Goal: Share content: Share content

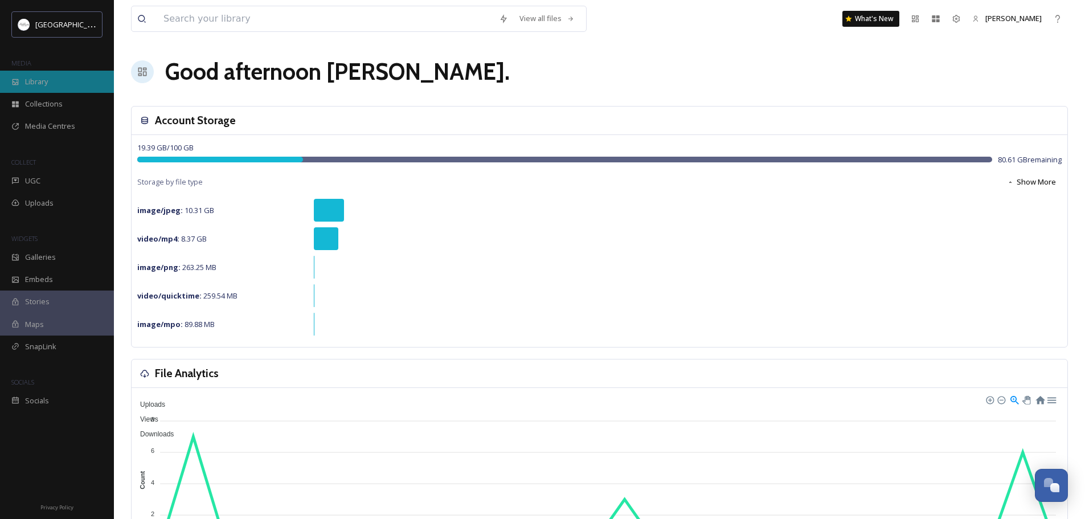
click at [38, 83] on span "Library" at bounding box center [36, 81] width 23 height 11
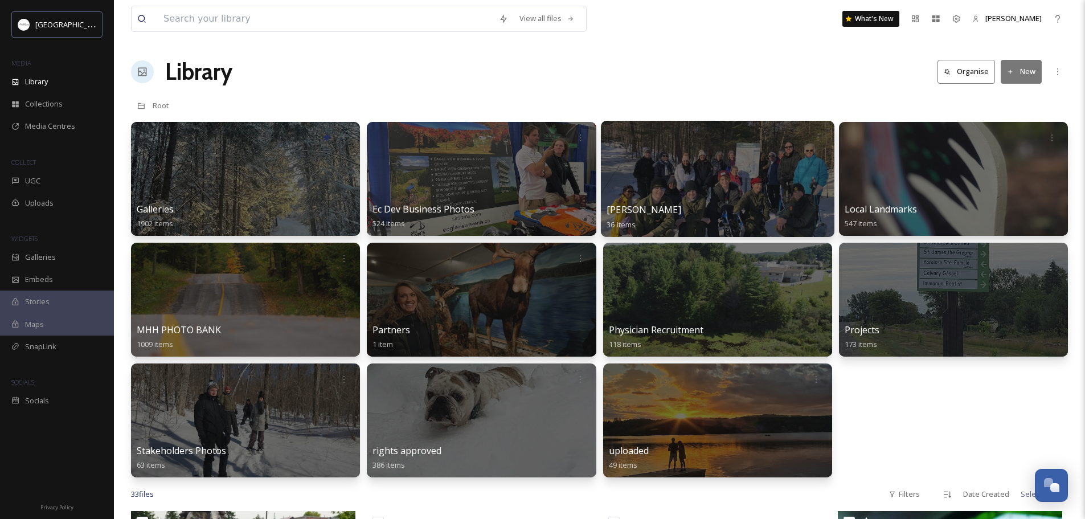
click at [708, 182] on div at bounding box center [717, 179] width 234 height 116
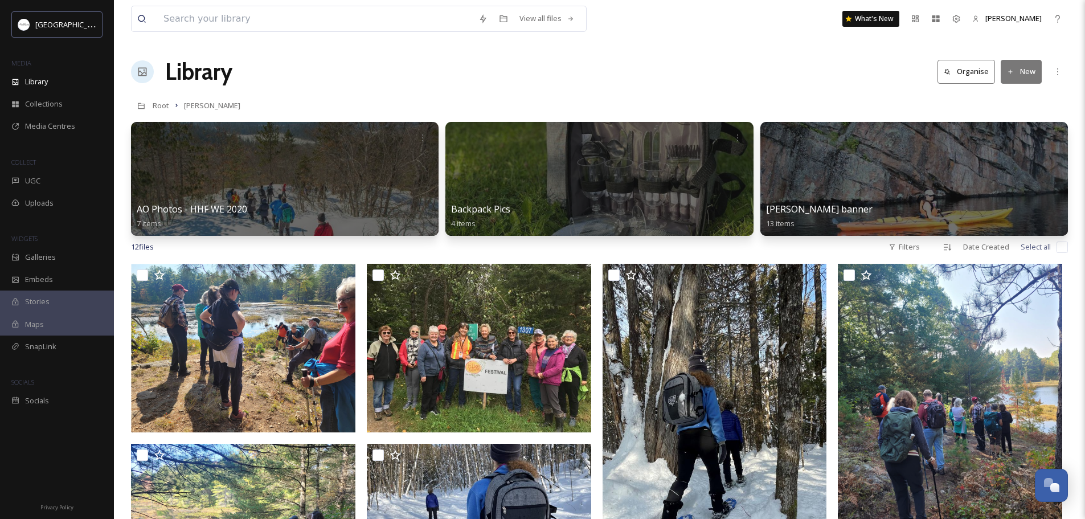
click at [959, 72] on button "Organise" at bounding box center [967, 71] width 58 height 23
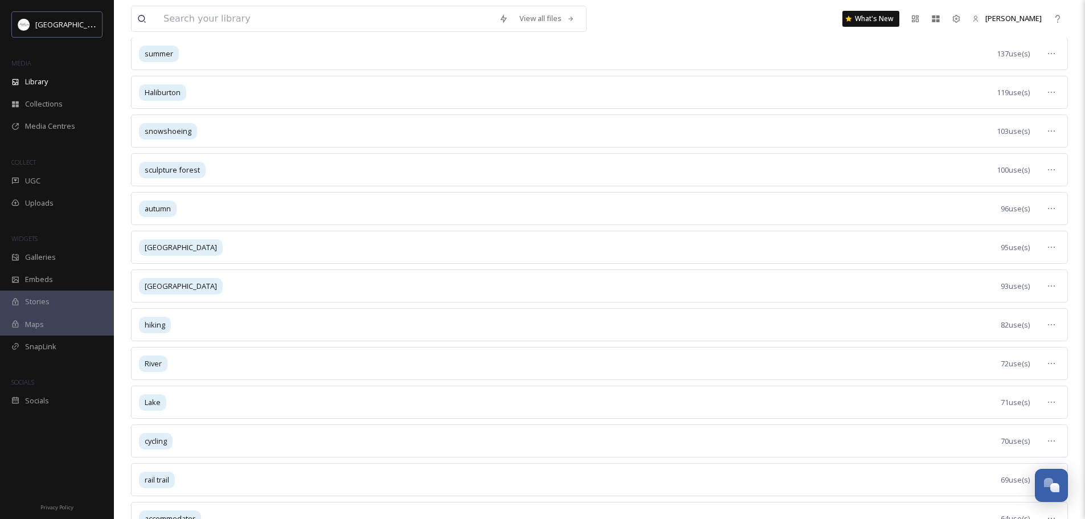
scroll to position [228, 0]
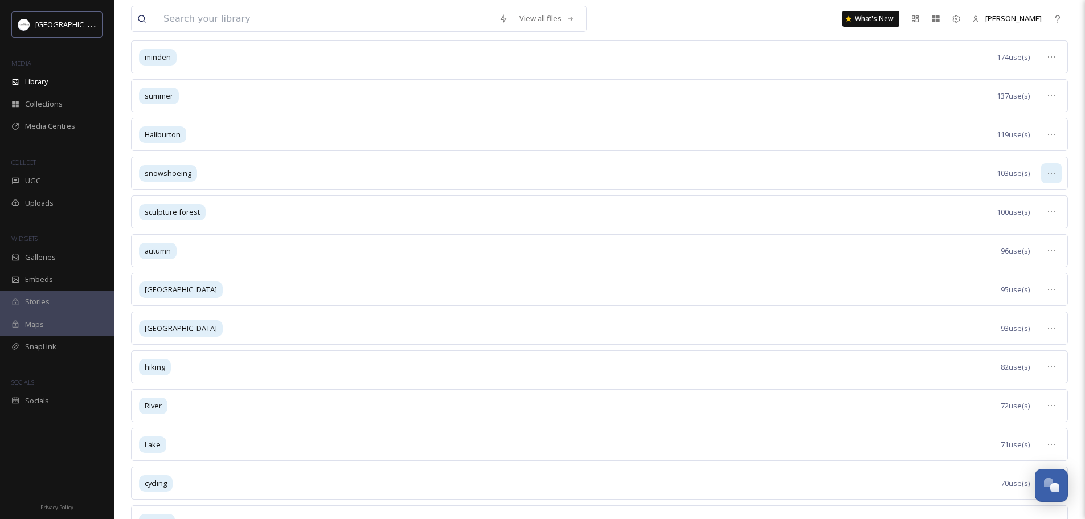
click at [1055, 173] on icon at bounding box center [1051, 173] width 9 height 9
click at [1001, 195] on span "View Tagged Files" at bounding box center [1025, 198] width 60 height 11
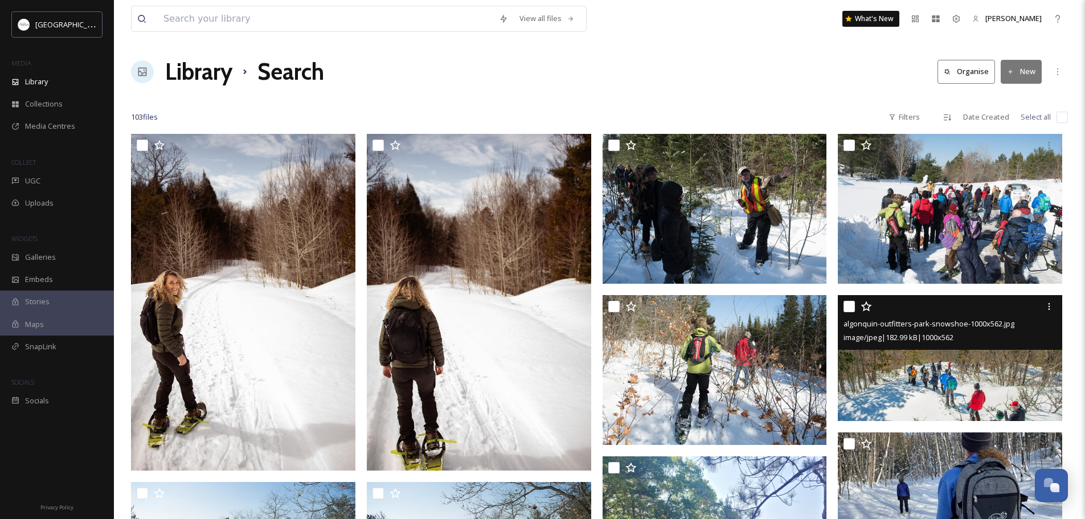
click at [849, 306] on input "checkbox" at bounding box center [849, 306] width 11 height 11
checkbox input "true"
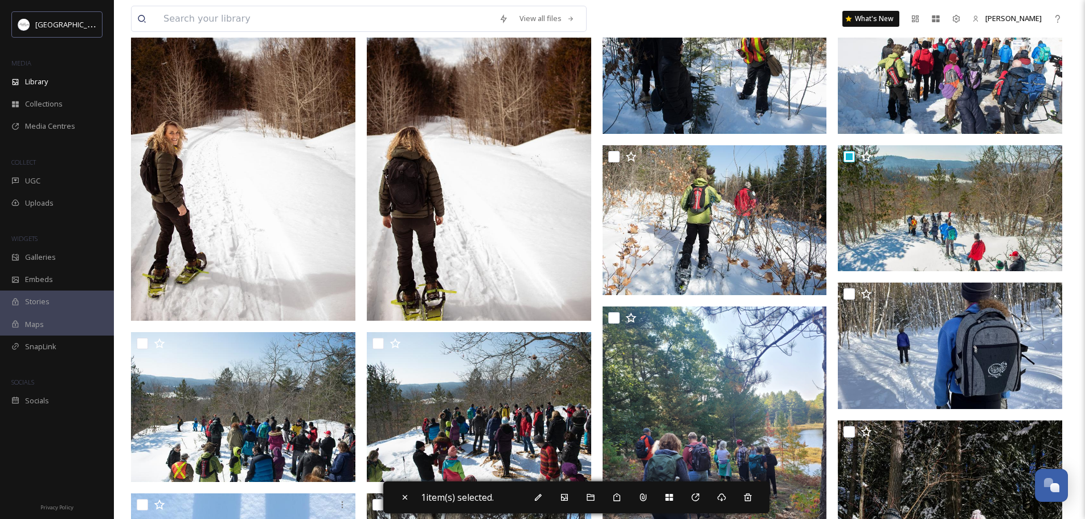
scroll to position [165, 0]
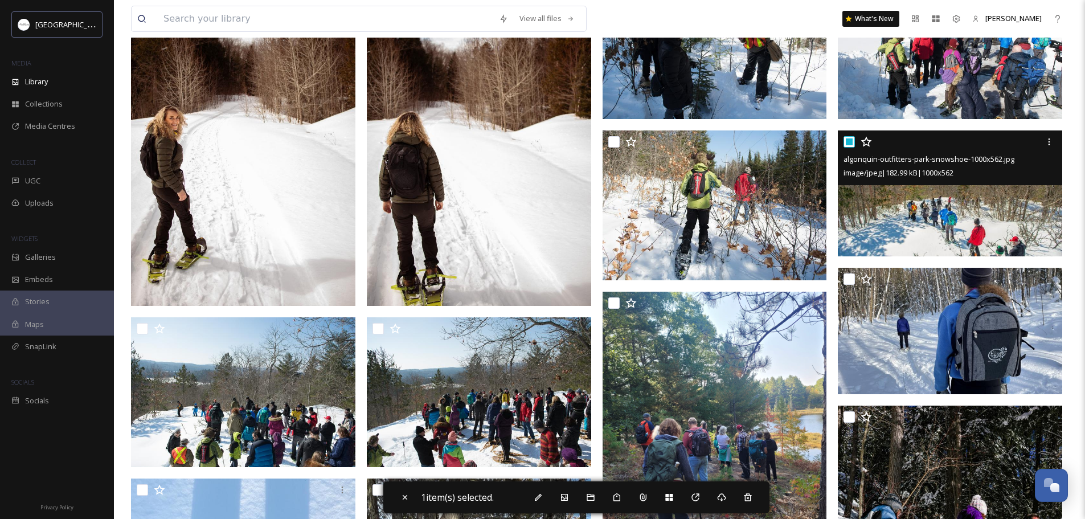
click at [919, 190] on img at bounding box center [950, 193] width 224 height 126
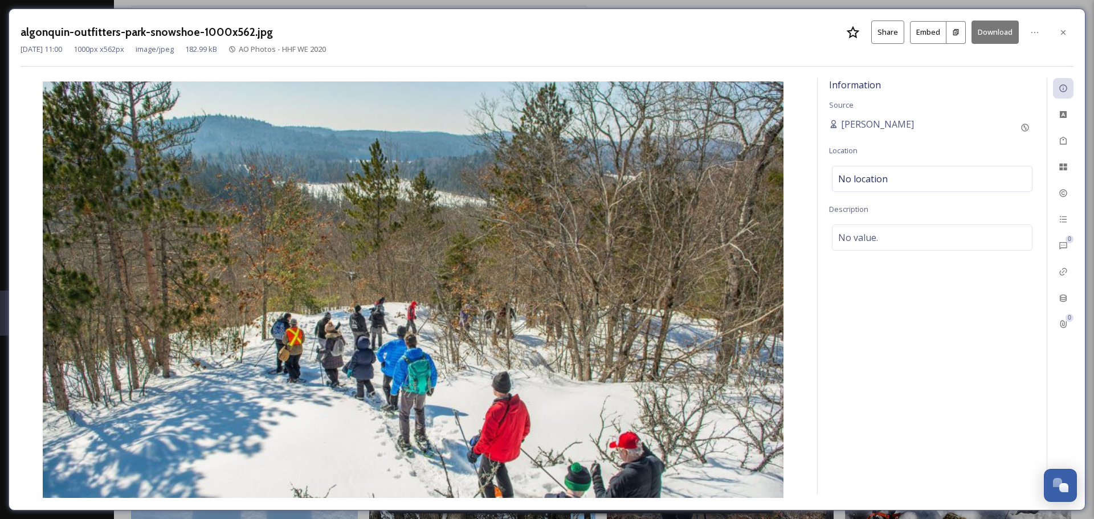
click at [887, 32] on button "Share" at bounding box center [887, 32] width 33 height 23
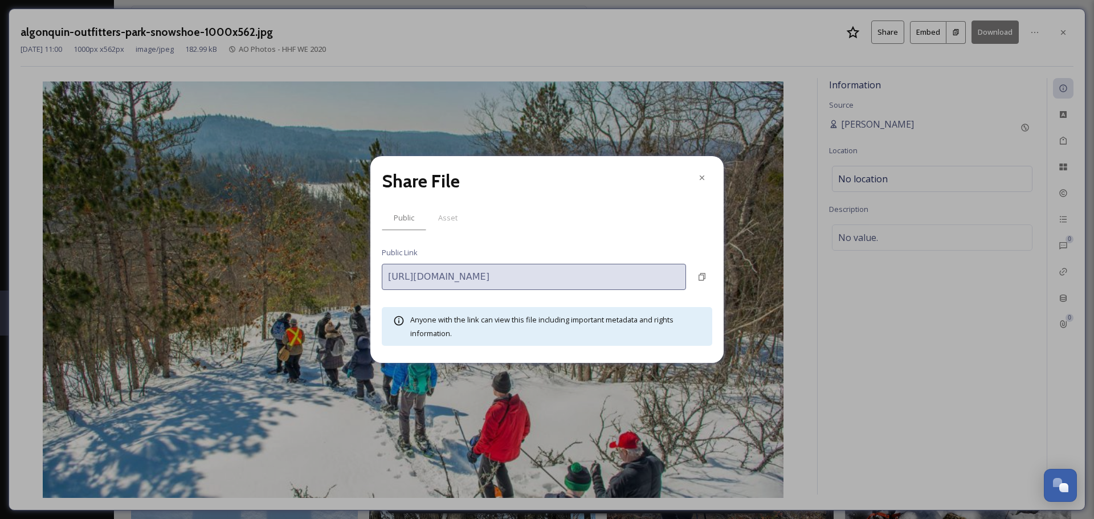
click at [694, 264] on div "[URL][DOMAIN_NAME]" at bounding box center [547, 277] width 330 height 26
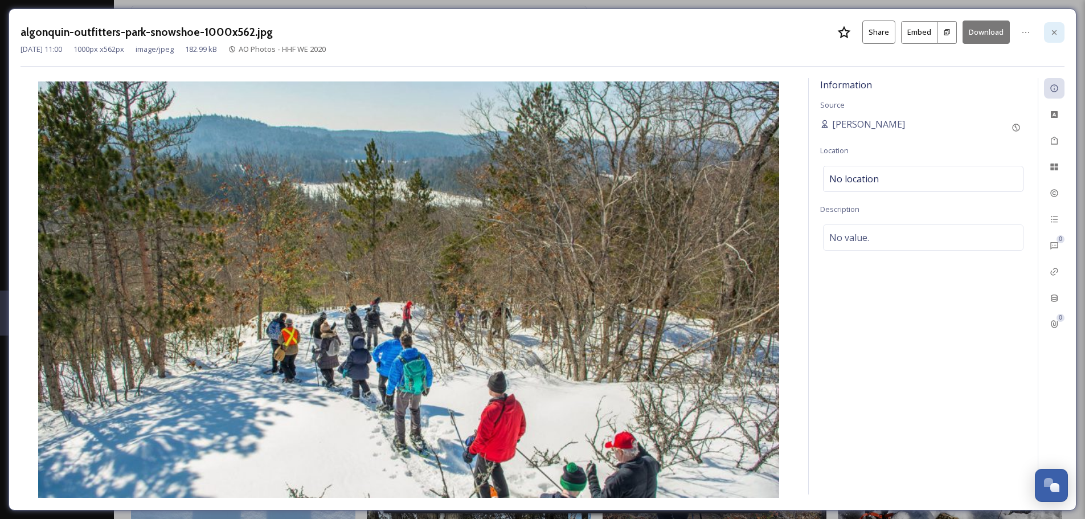
click at [1055, 34] on icon at bounding box center [1054, 32] width 5 height 5
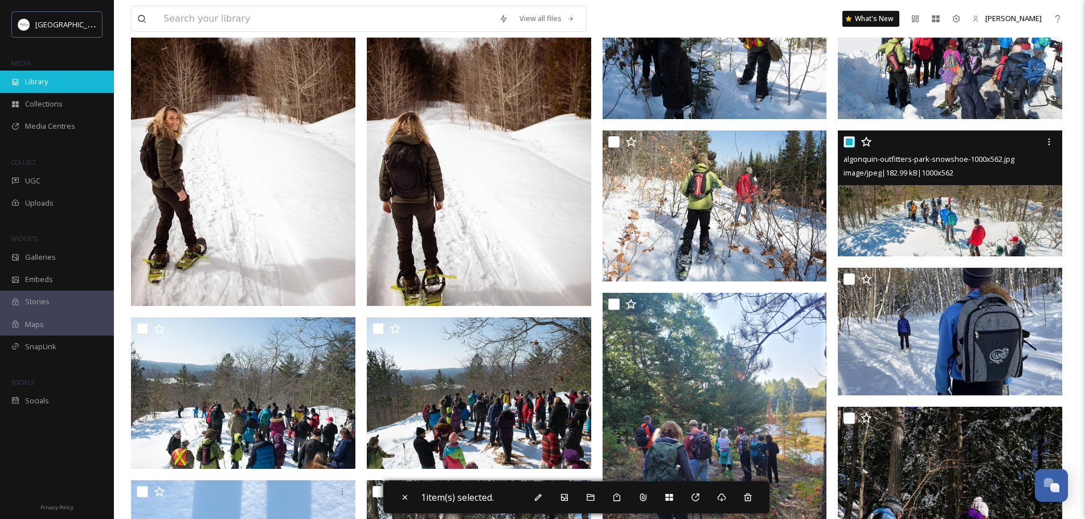
click at [31, 80] on span "Library" at bounding box center [36, 81] width 23 height 11
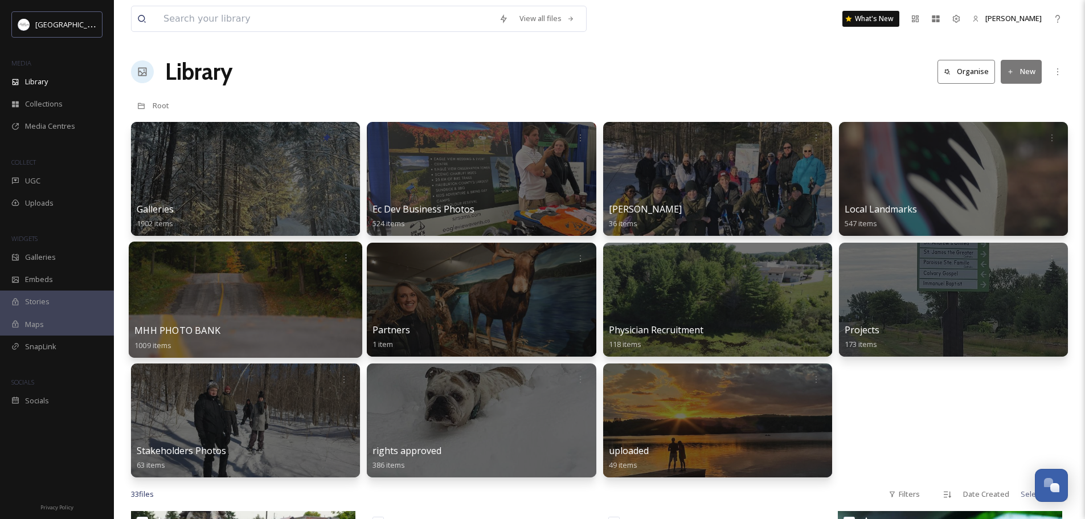
click at [282, 306] on div at bounding box center [246, 300] width 234 height 116
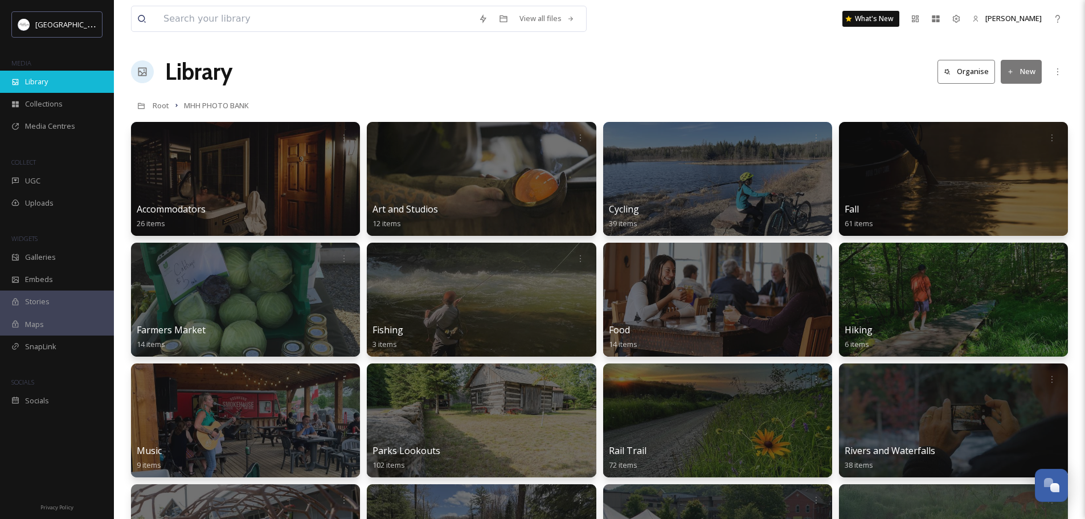
click at [33, 80] on span "Library" at bounding box center [36, 81] width 23 height 11
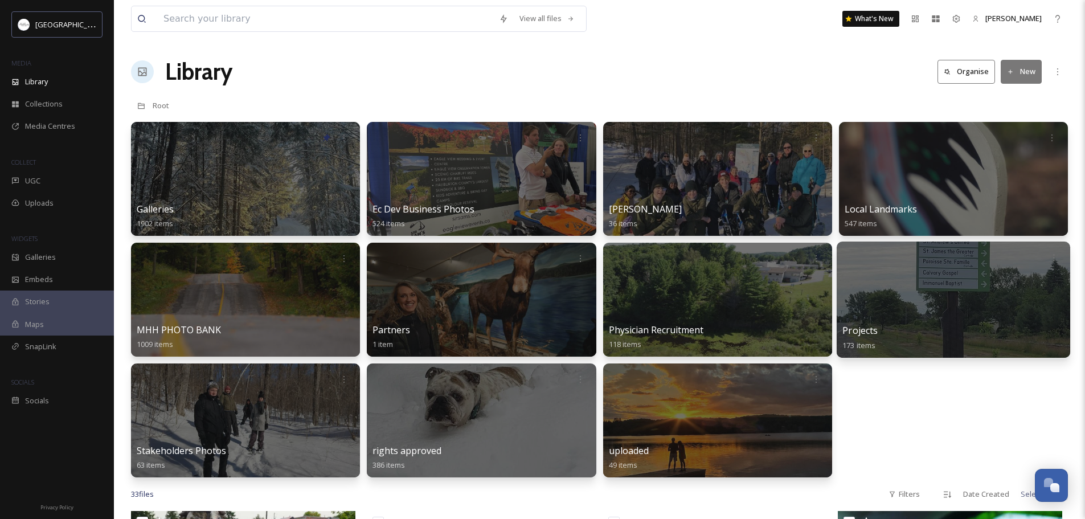
click at [914, 298] on div at bounding box center [954, 300] width 234 height 116
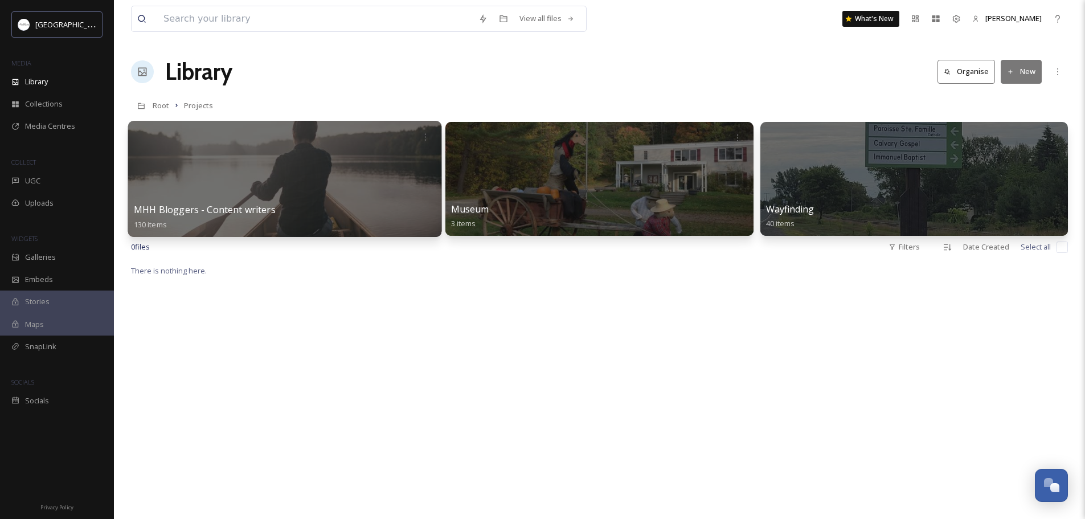
click at [251, 162] on div at bounding box center [285, 179] width 314 height 116
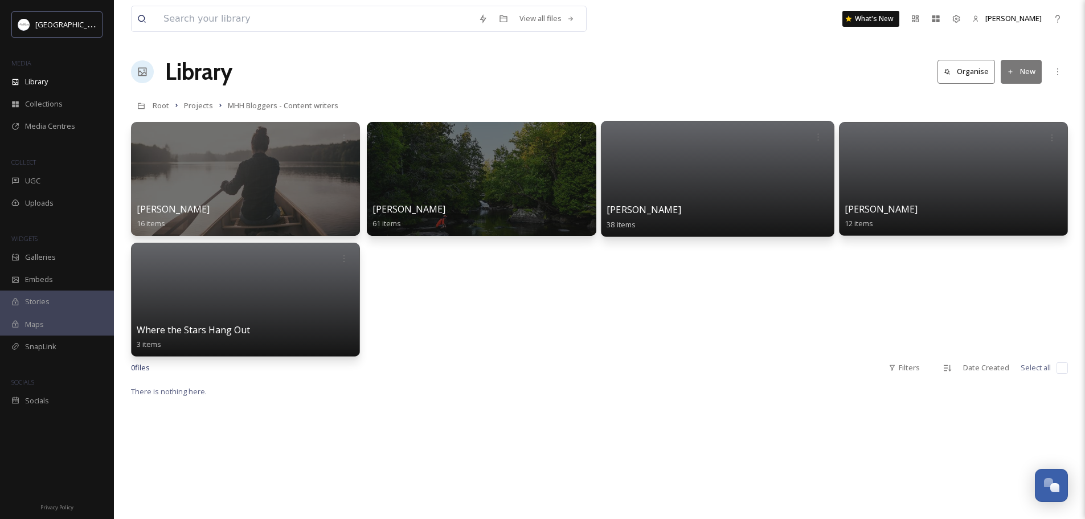
click at [737, 183] on div at bounding box center [717, 179] width 234 height 116
click at [817, 138] on icon at bounding box center [817, 136] width 9 height 9
click at [782, 159] on span "Edit / Share" at bounding box center [791, 162] width 40 height 11
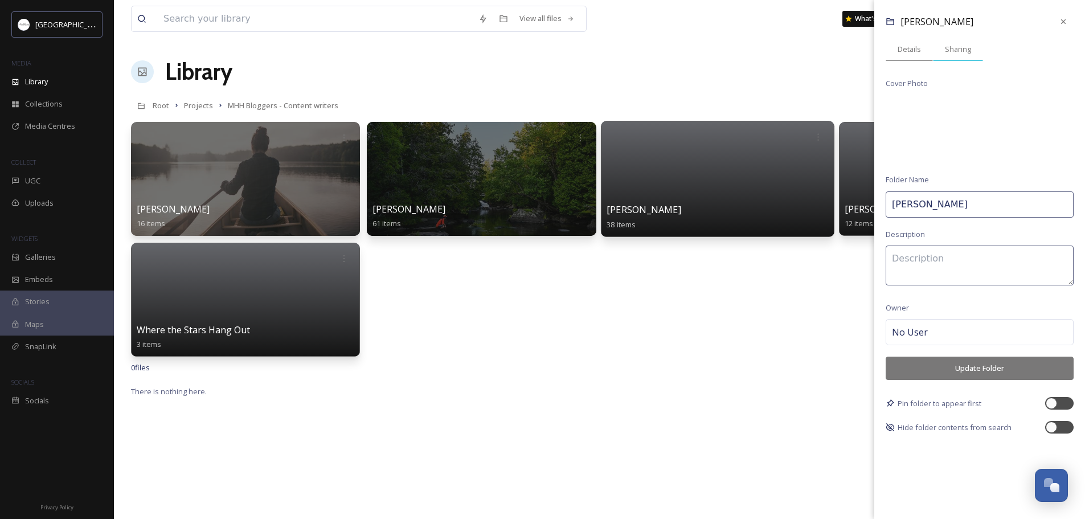
click at [955, 50] on span "Sharing" at bounding box center [958, 49] width 26 height 11
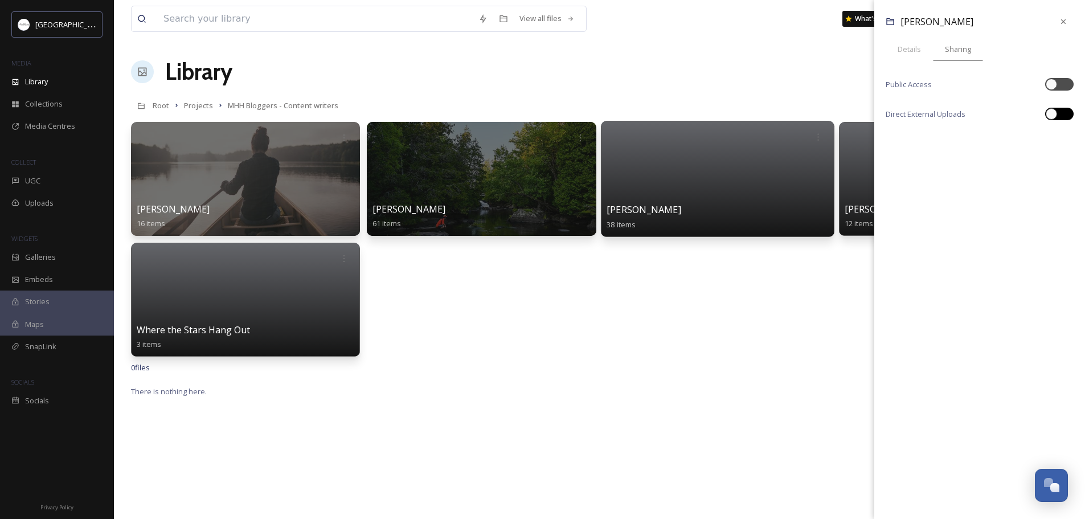
click at [1059, 115] on div at bounding box center [1059, 114] width 28 height 13
checkbox input "true"
click at [1073, 146] on div "[URL][DOMAIN_NAME] Copy Link" at bounding box center [980, 139] width 188 height 26
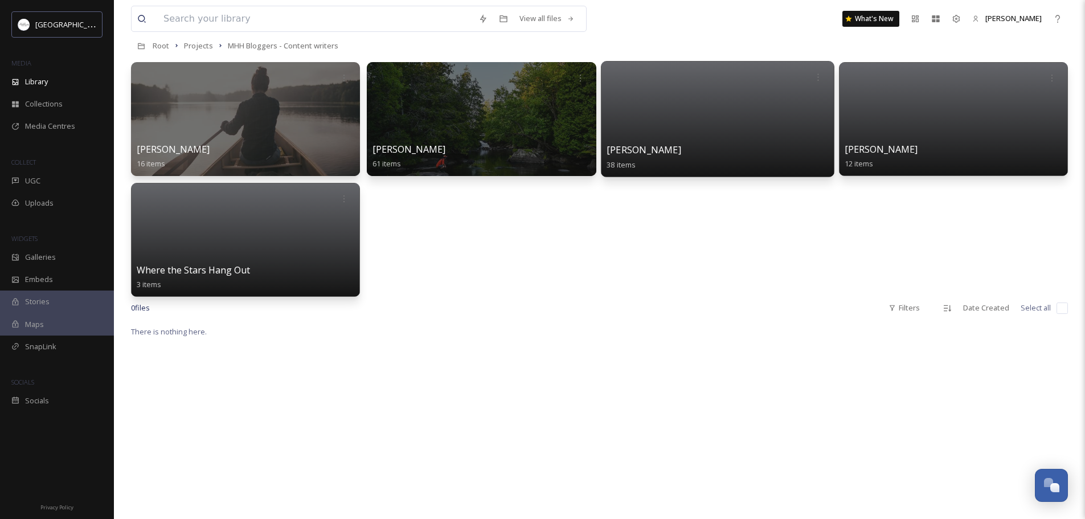
scroll to position [0, 0]
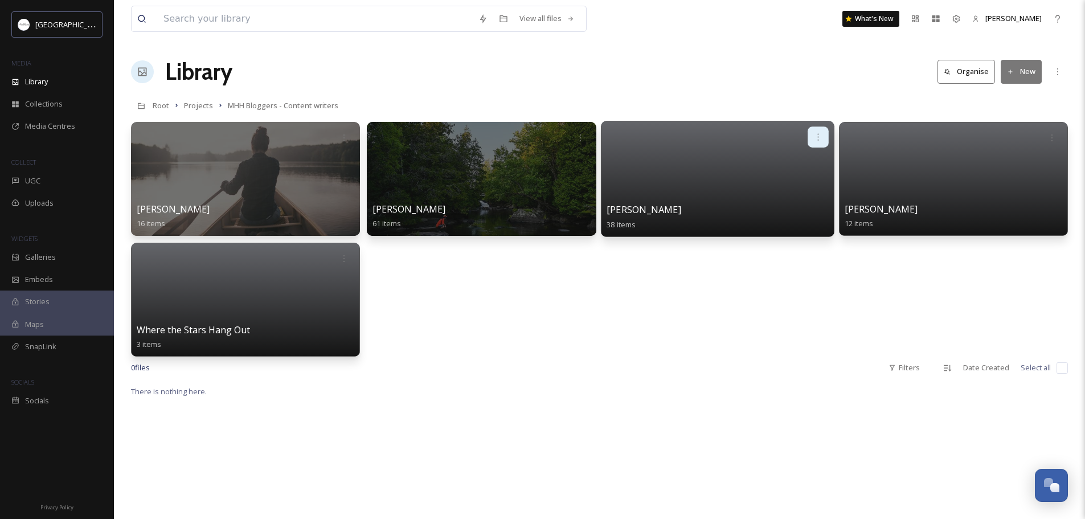
click at [817, 140] on icon at bounding box center [817, 136] width 9 height 9
click at [795, 166] on span "Edit / Share" at bounding box center [791, 162] width 40 height 11
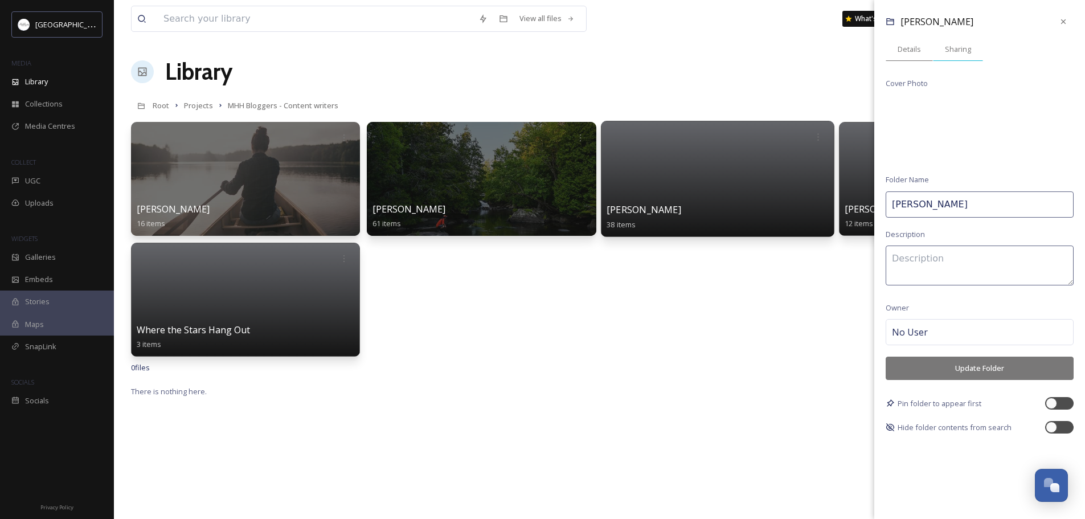
click at [961, 51] on span "Sharing" at bounding box center [958, 49] width 26 height 11
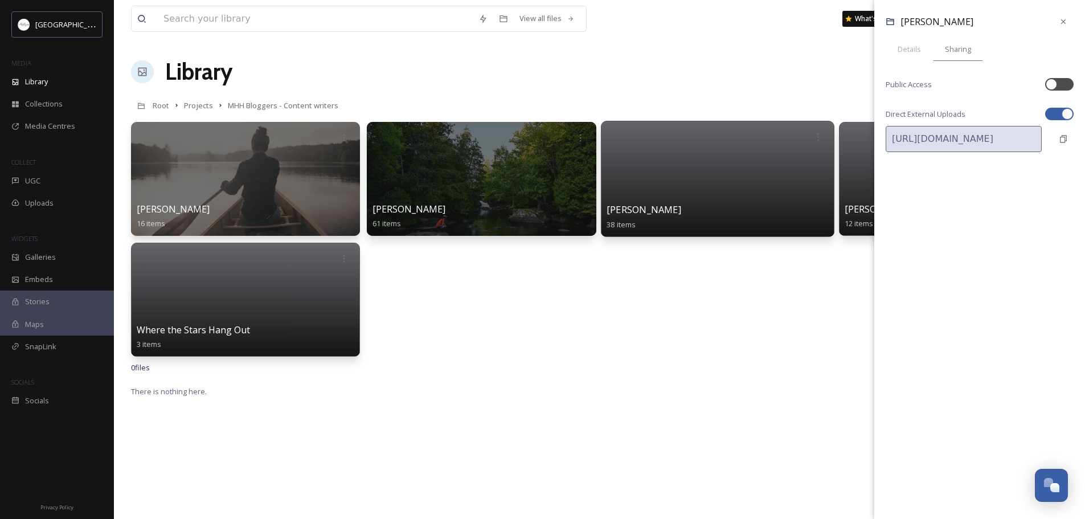
click at [722, 70] on div "Library Organise New" at bounding box center [599, 72] width 937 height 34
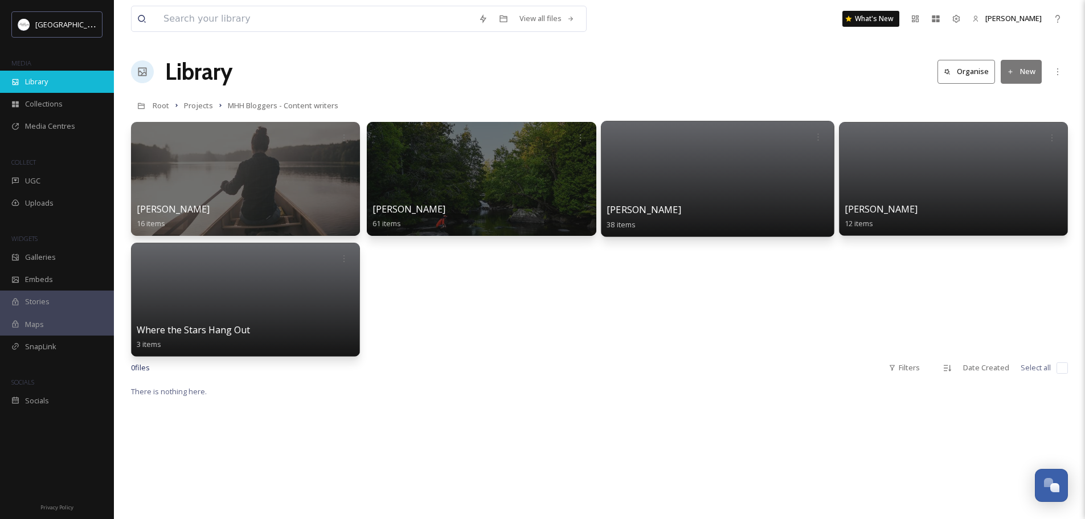
click at [41, 85] on span "Library" at bounding box center [36, 81] width 23 height 11
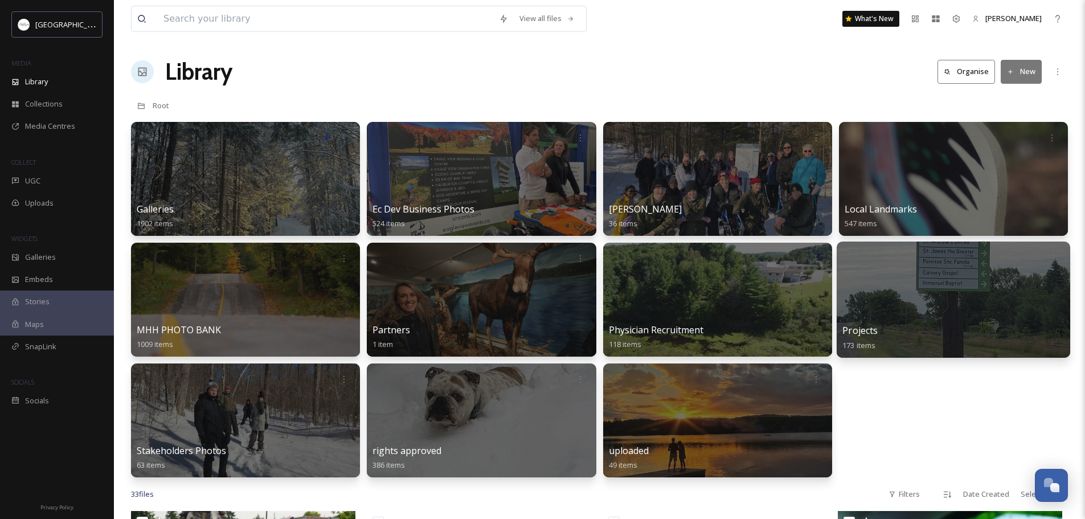
click at [957, 285] on div at bounding box center [954, 300] width 234 height 116
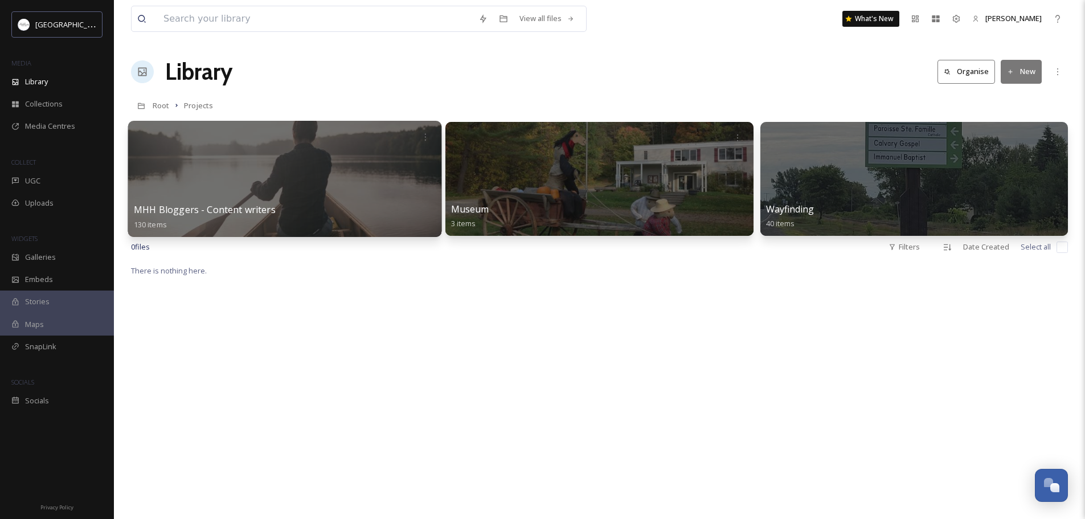
click at [290, 158] on div at bounding box center [285, 179] width 314 height 116
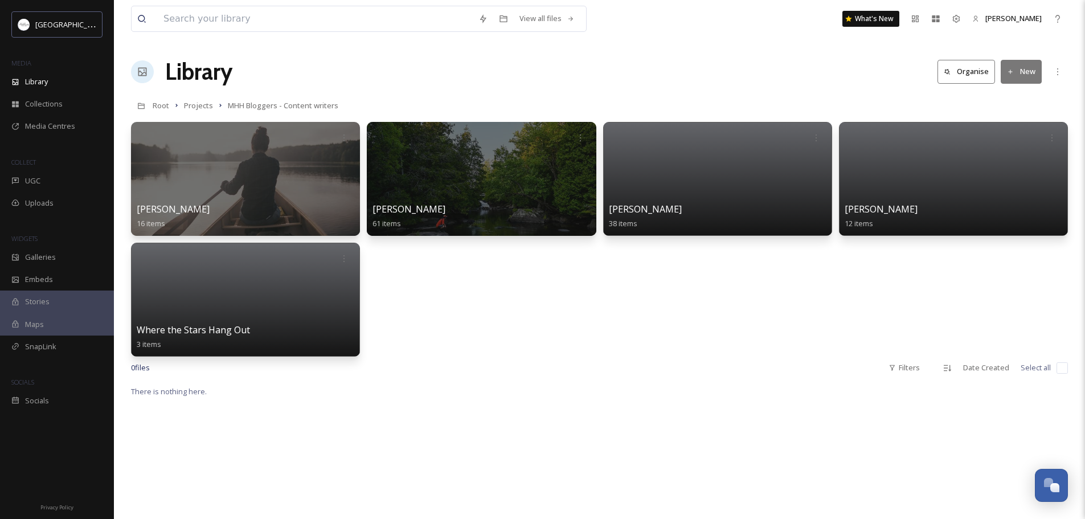
click at [1012, 76] on button "New" at bounding box center [1021, 71] width 41 height 23
click at [1011, 147] on span "Folder" at bounding box center [1008, 142] width 22 height 11
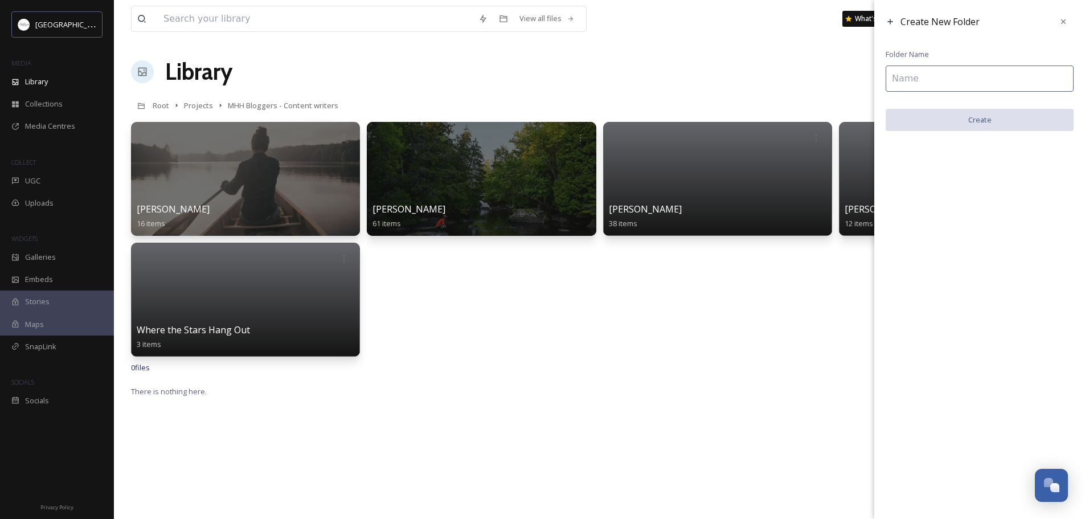
click at [944, 82] on input at bounding box center [980, 79] width 188 height 26
type input "[PERSON_NAME]"
click at [977, 118] on button "Create" at bounding box center [980, 120] width 188 height 23
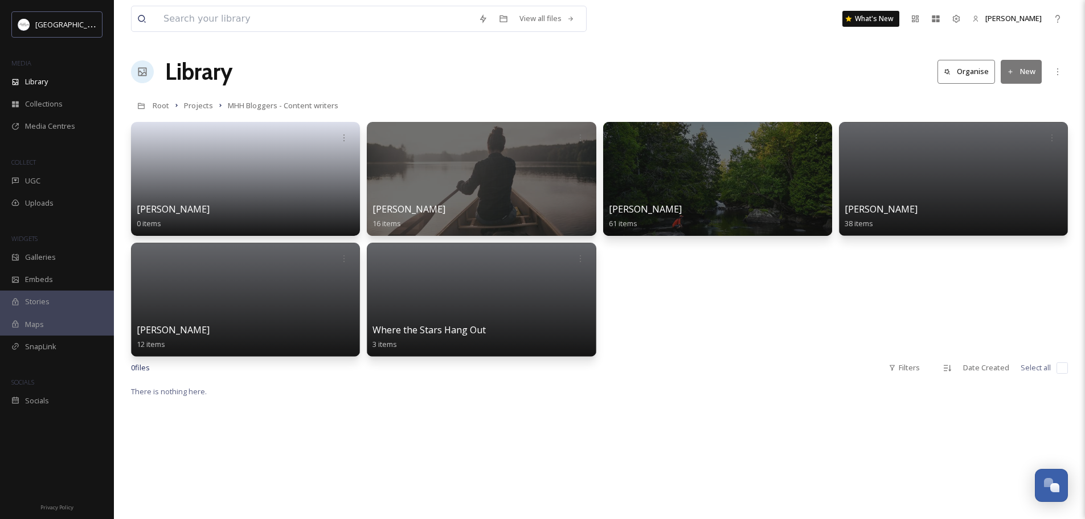
click at [1012, 70] on icon at bounding box center [1010, 71] width 7 height 7
click at [1011, 144] on span "Folder" at bounding box center [1008, 142] width 22 height 11
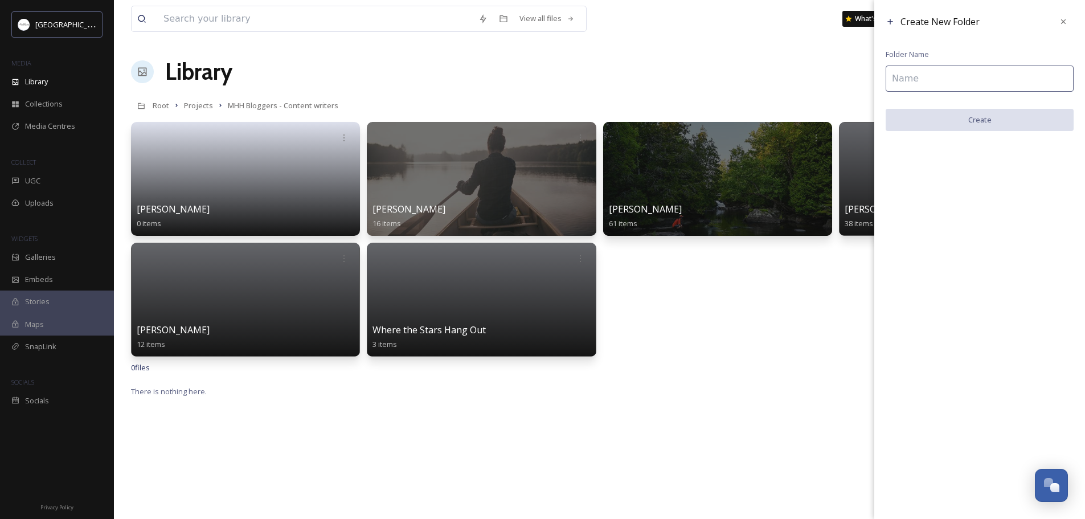
click at [959, 81] on input at bounding box center [980, 79] width 188 height 26
type input "[PERSON_NAME]"
click at [995, 121] on button "Create" at bounding box center [980, 120] width 188 height 23
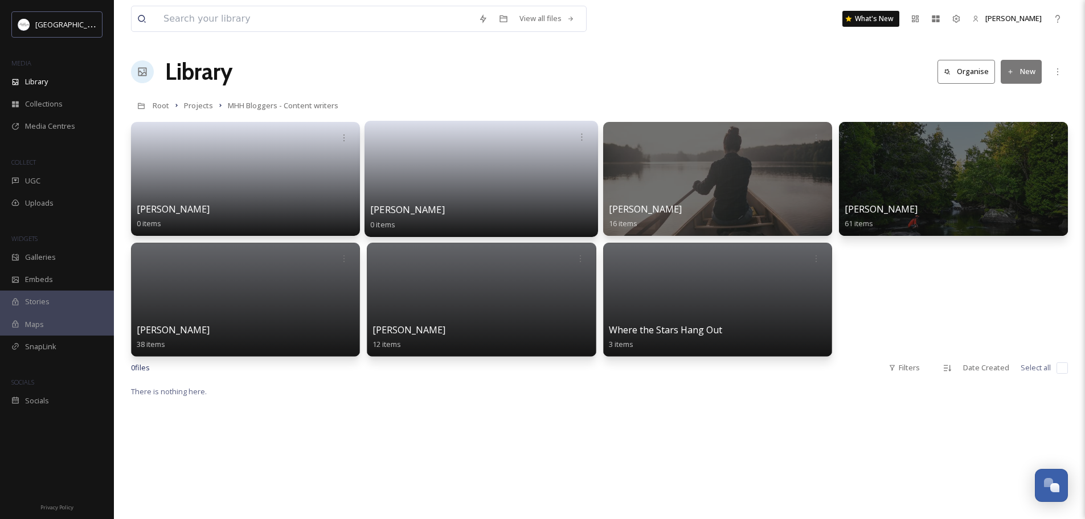
click at [484, 178] on link at bounding box center [481, 175] width 222 height 55
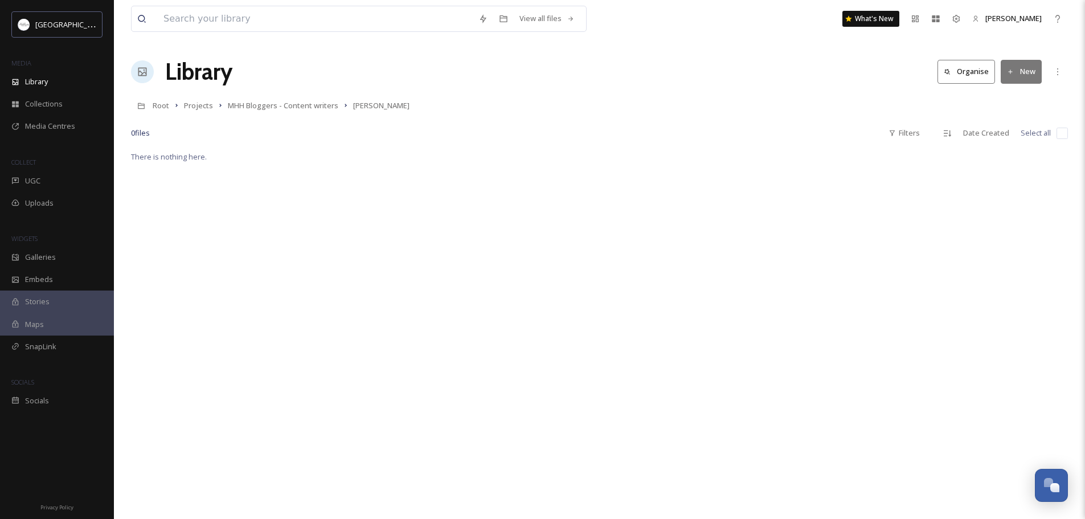
click at [1010, 73] on icon at bounding box center [1010, 71] width 7 height 7
click at [770, 215] on div "There is nothing here." at bounding box center [599, 409] width 937 height 519
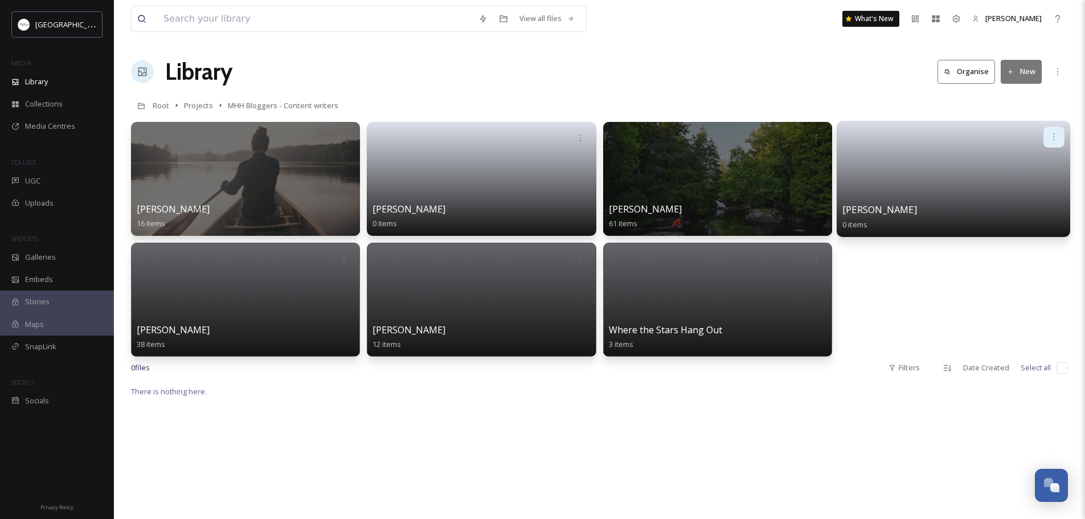
click at [1055, 135] on icon at bounding box center [1053, 136] width 9 height 9
click at [1035, 163] on span "Edit / Share" at bounding box center [1026, 162] width 40 height 11
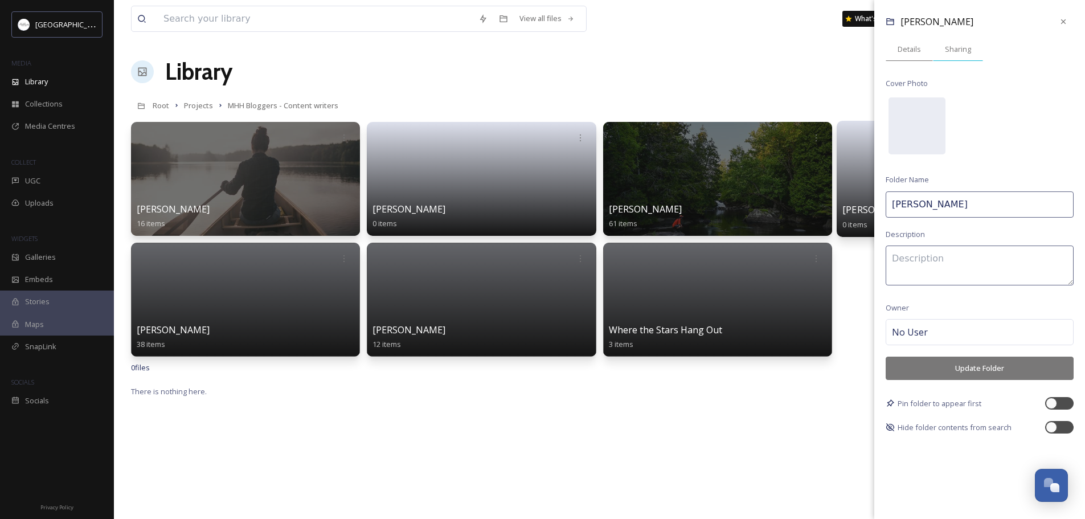
click at [957, 48] on span "Sharing" at bounding box center [958, 49] width 26 height 11
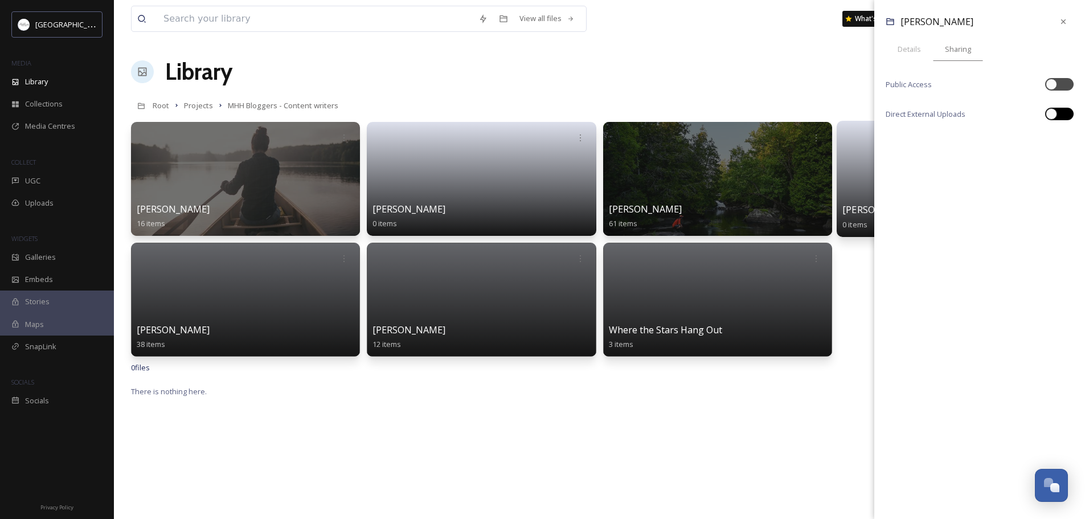
click at [1055, 111] on div at bounding box center [1051, 113] width 11 height 11
checkbox input "true"
click at [1063, 121] on div "[PERSON_NAME] Details Sharing Public Access Direct External Uploads [URL][DOMAI…" at bounding box center [979, 90] width 211 height 181
click at [972, 217] on div "[PERSON_NAME] Details Sharing Public Access Direct External Uploads [URL][DOMAI…" at bounding box center [979, 259] width 211 height 519
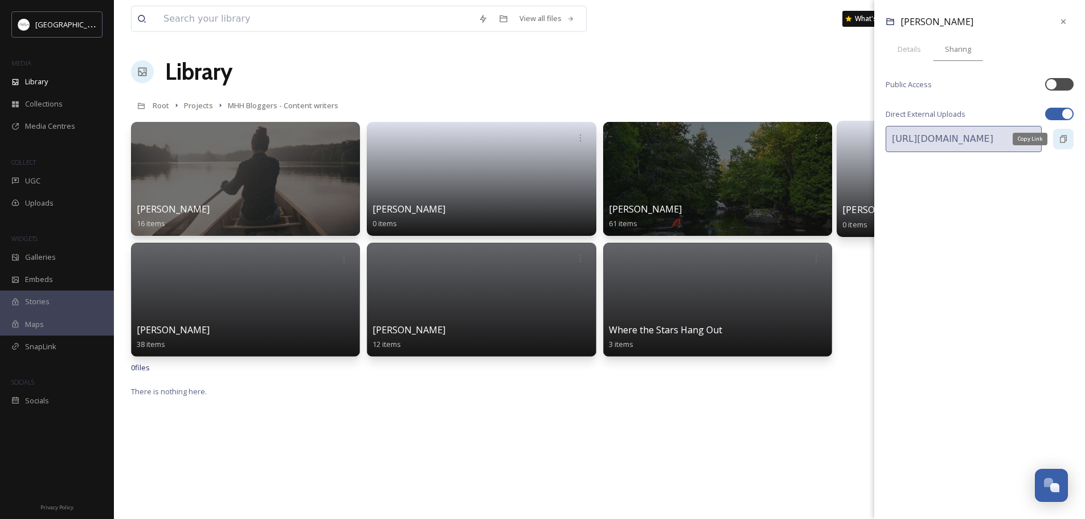
click at [1067, 141] on icon at bounding box center [1063, 138] width 9 height 9
click at [504, 195] on link at bounding box center [481, 175] width 222 height 55
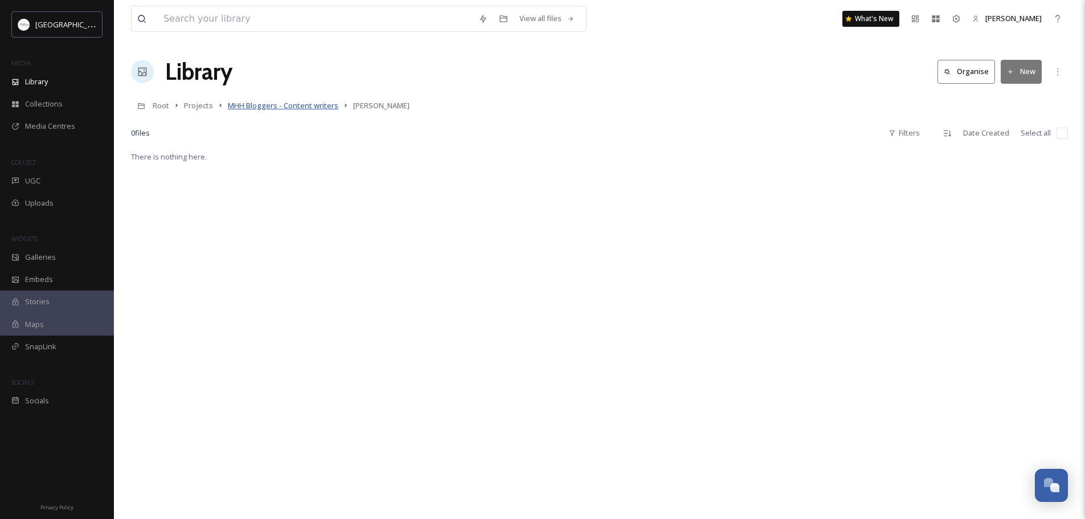
click at [318, 108] on span "MHH Bloggers - Content writers" at bounding box center [283, 105] width 110 height 10
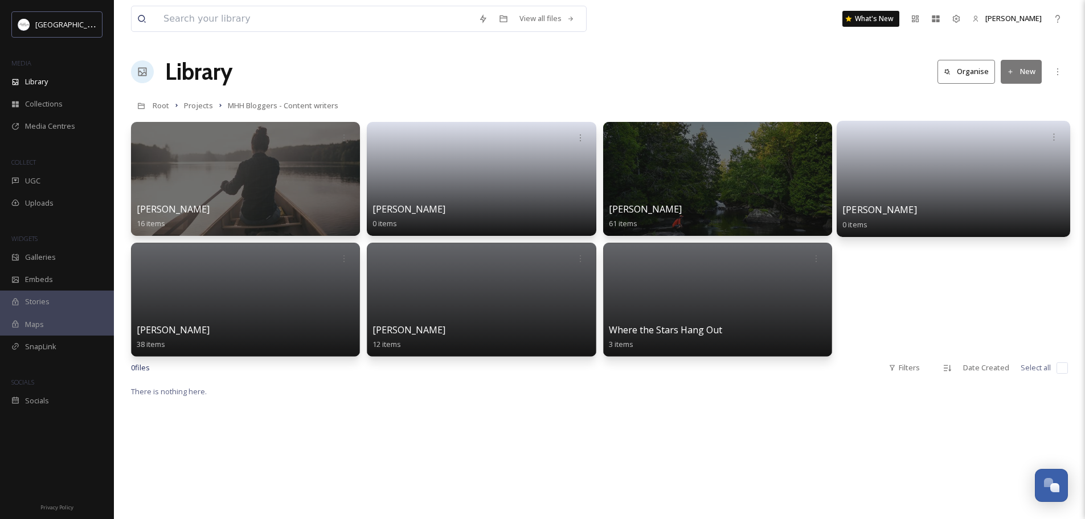
click at [955, 201] on link at bounding box center [953, 175] width 222 height 55
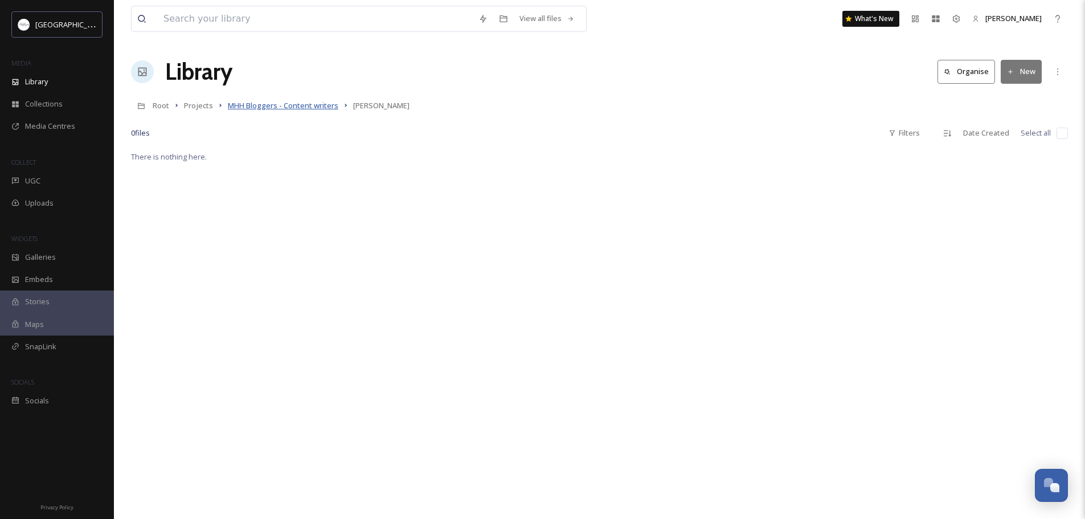
click at [309, 105] on span "MHH Bloggers - Content writers" at bounding box center [283, 105] width 110 height 10
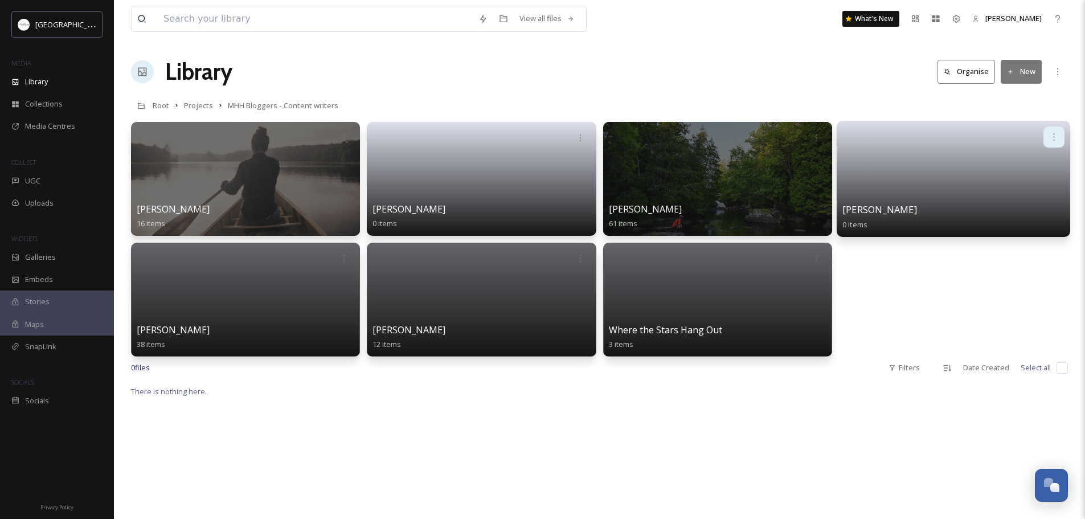
click at [1052, 137] on icon at bounding box center [1053, 136] width 9 height 9
click at [1025, 161] on span "Edit / Share" at bounding box center [1026, 162] width 40 height 11
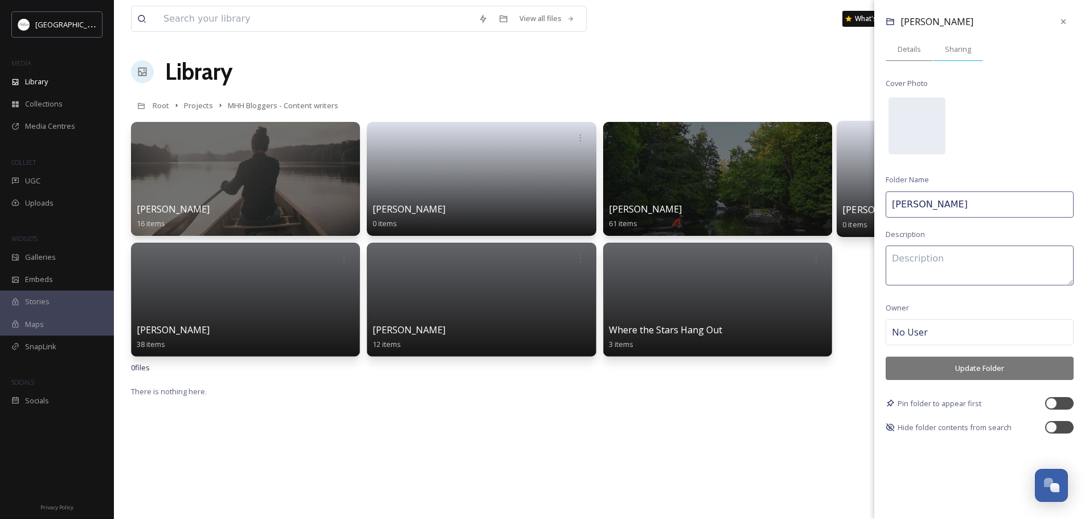
click at [943, 41] on div "Sharing" at bounding box center [958, 49] width 50 height 23
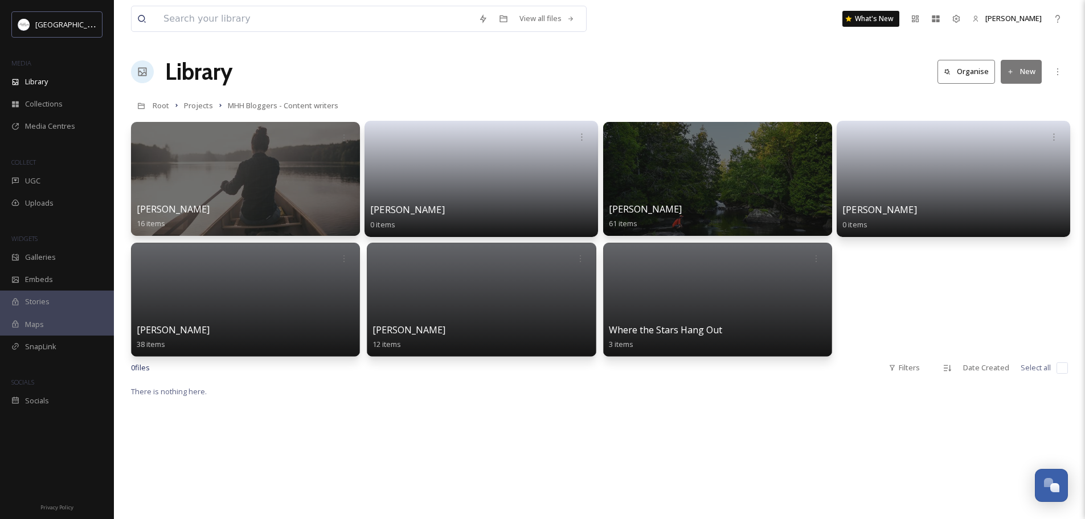
click at [441, 166] on link at bounding box center [481, 175] width 222 height 55
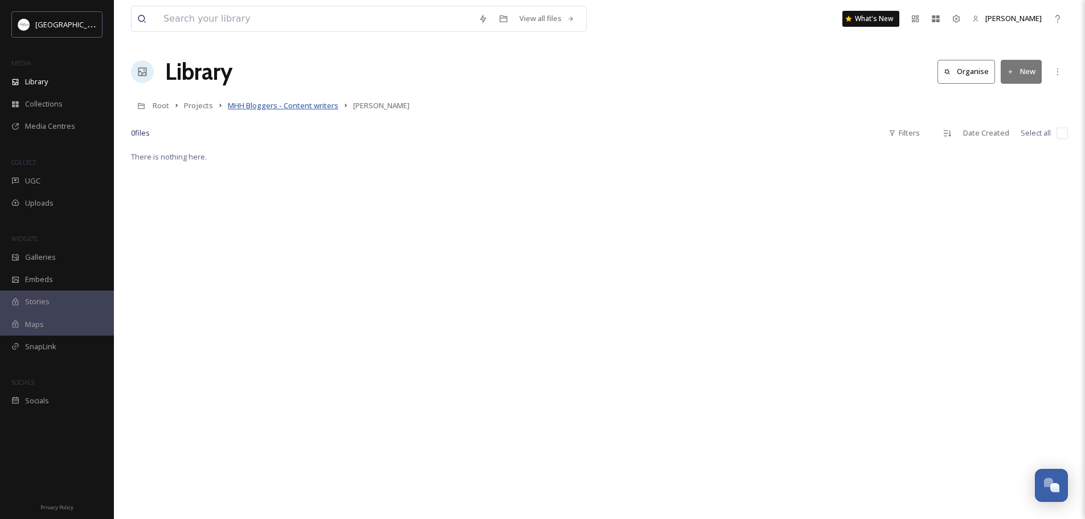
click at [309, 108] on span "MHH Bloggers - Content writers" at bounding box center [283, 105] width 110 height 10
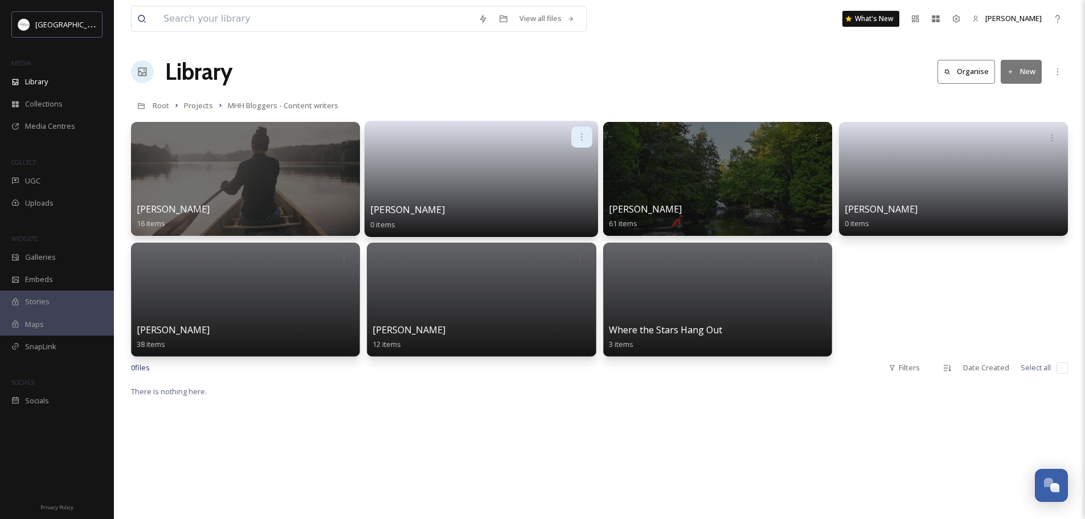
click at [582, 138] on icon at bounding box center [582, 136] width 9 height 9
click at [556, 163] on span "Edit / Share" at bounding box center [554, 162] width 40 height 11
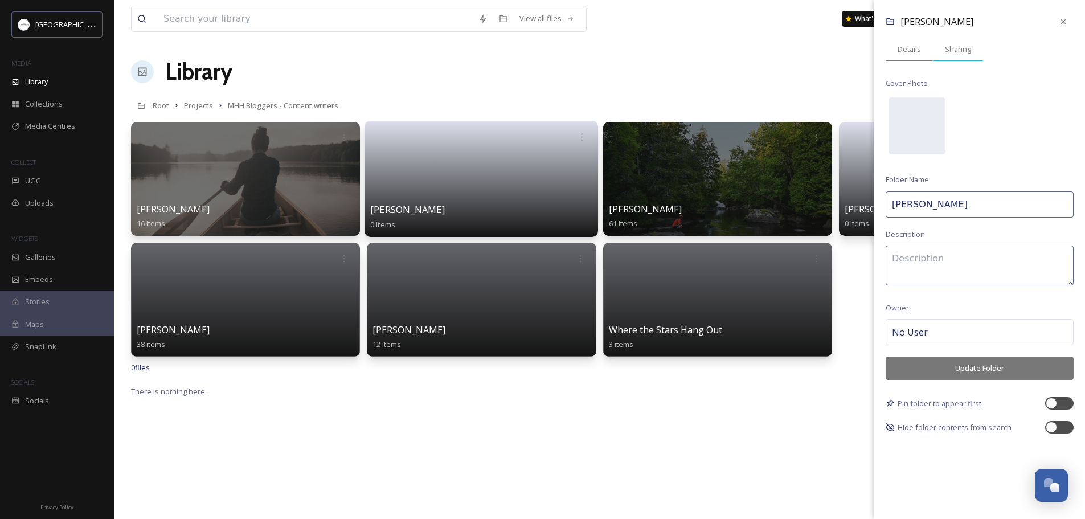
click at [957, 56] on div "Sharing" at bounding box center [958, 49] width 50 height 23
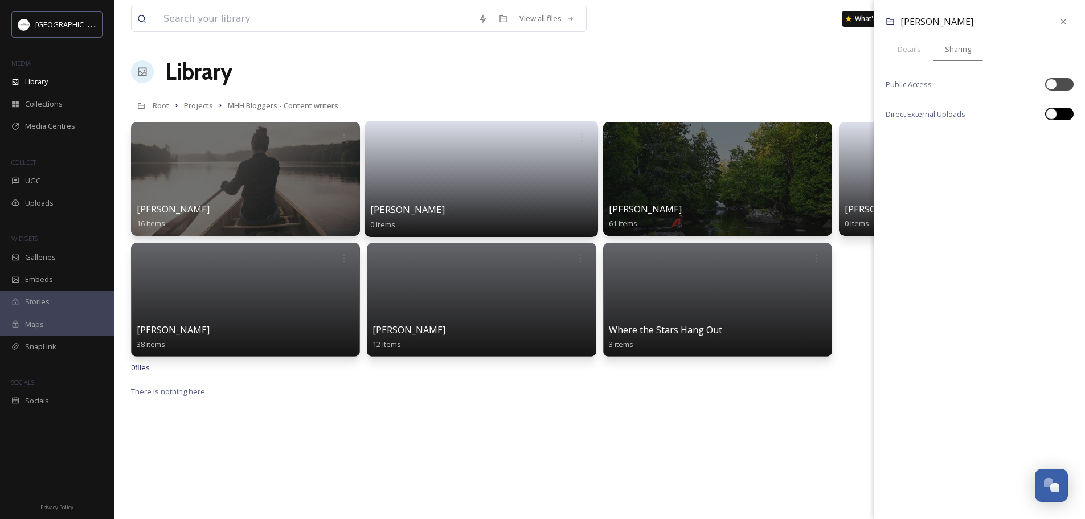
click at [1059, 113] on div at bounding box center [1059, 114] width 28 height 13
checkbox input "true"
click at [1062, 142] on icon at bounding box center [1063, 139] width 7 height 7
click at [416, 67] on div "Library Organise New" at bounding box center [599, 72] width 937 height 34
